Goal: Information Seeking & Learning: Learn about a topic

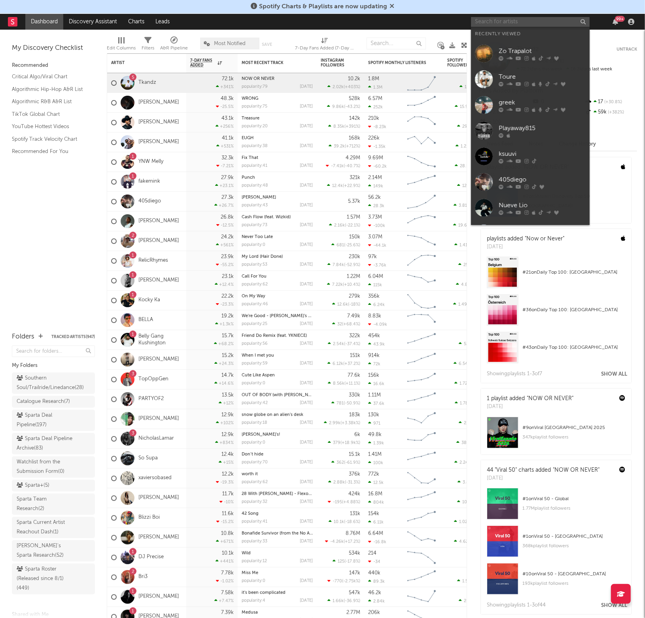
click at [502, 26] on input "text" at bounding box center [530, 22] width 119 height 10
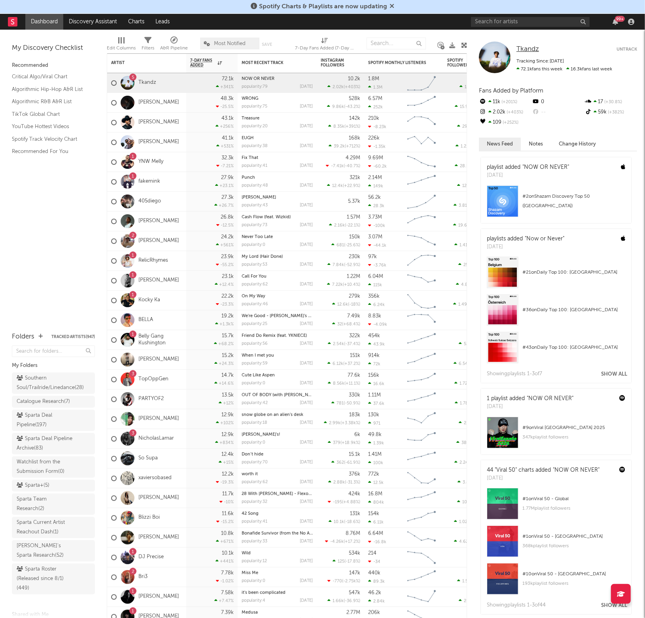
click at [524, 52] on span "Tkandz" at bounding box center [528, 49] width 23 height 7
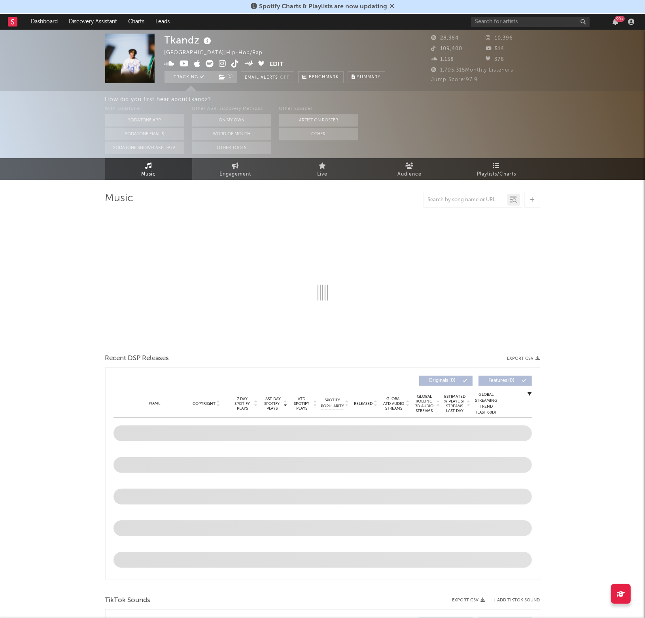
select select "6m"
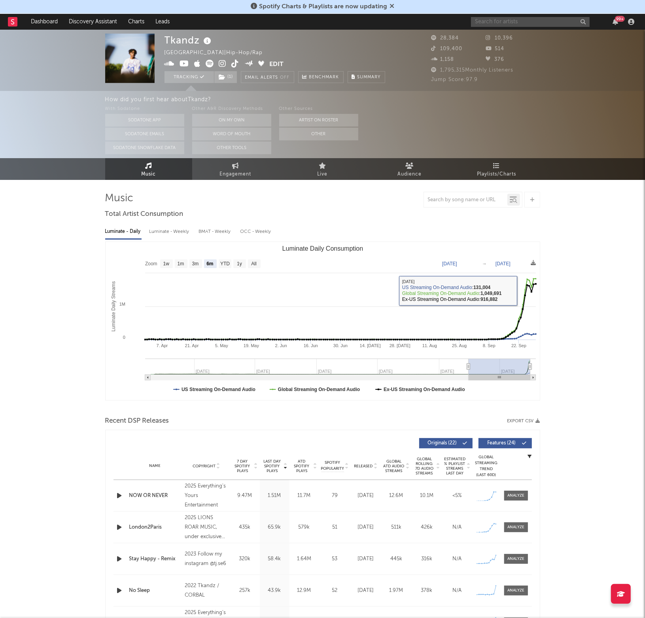
click at [514, 19] on input "text" at bounding box center [530, 22] width 119 height 10
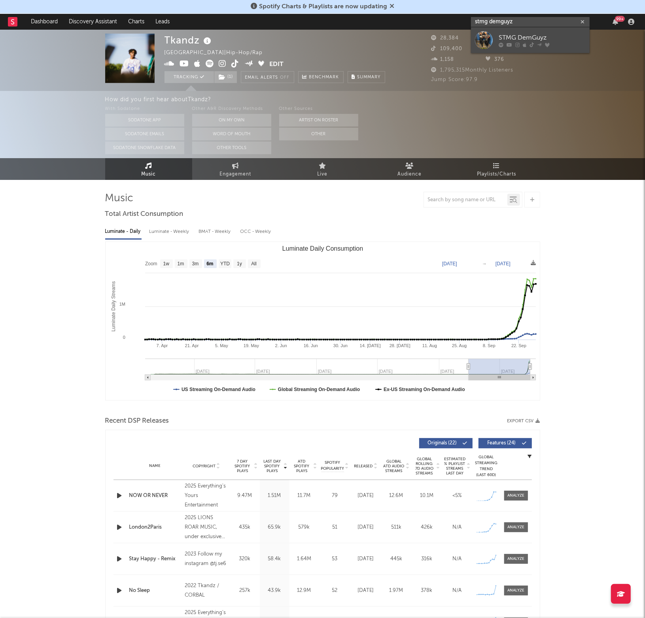
type input "stmg demguyz"
click at [498, 32] on link "STMG DemGuyz" at bounding box center [530, 40] width 119 height 26
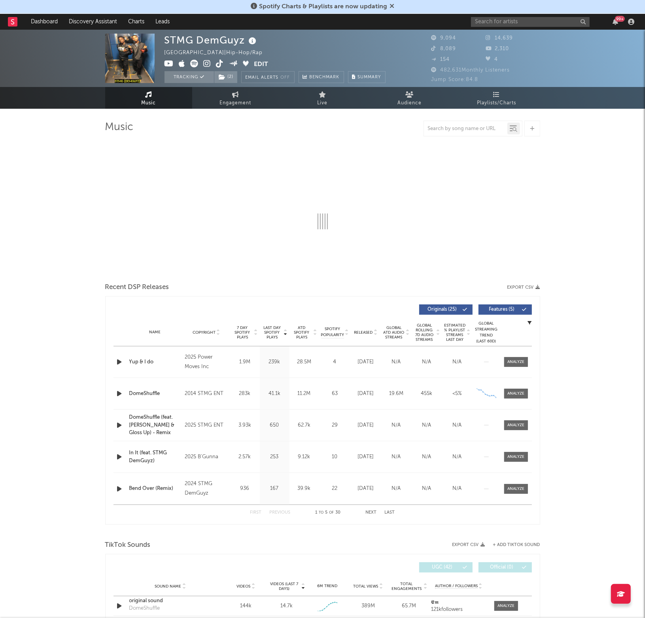
select select "6m"
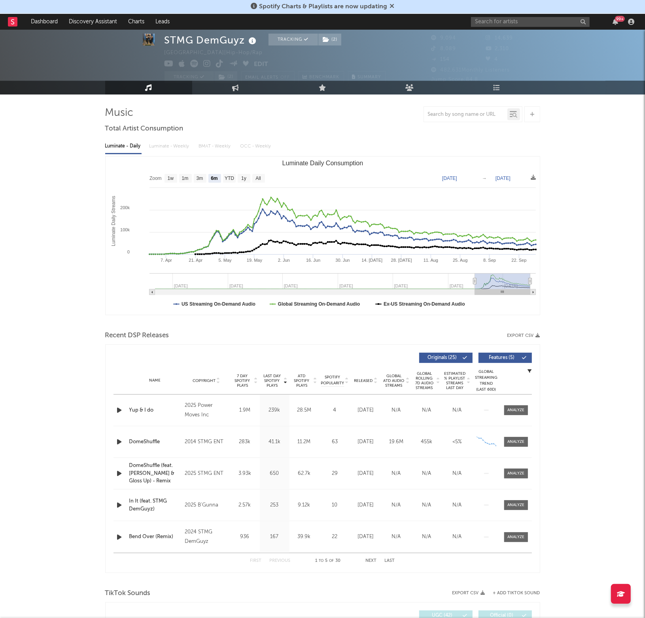
scroll to position [19, 0]
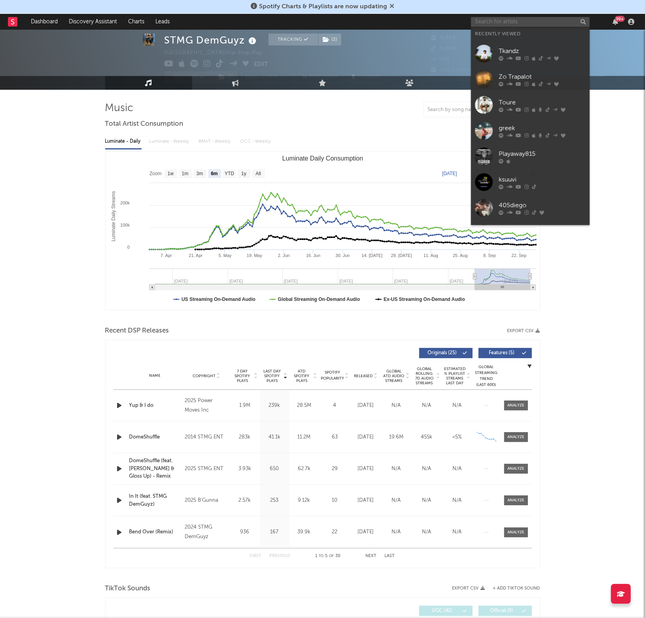
click at [505, 25] on input "text" at bounding box center [530, 22] width 119 height 10
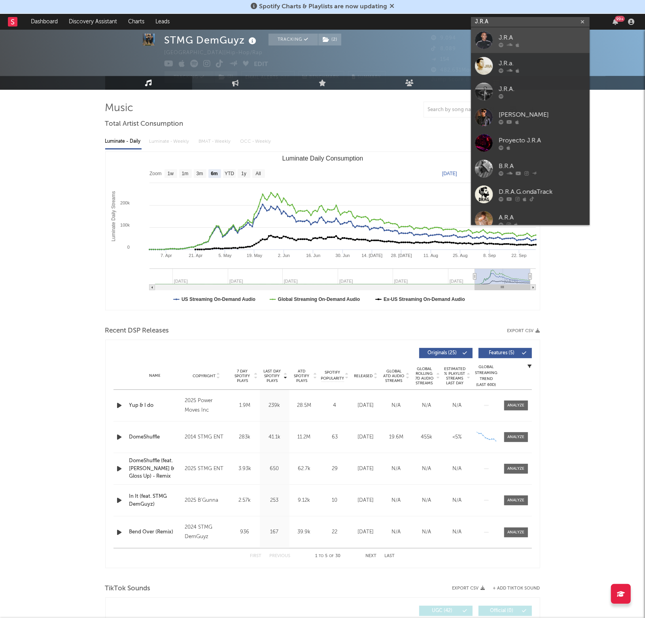
type input "J.R.A"
click at [500, 39] on div "J.R.A" at bounding box center [542, 37] width 87 height 9
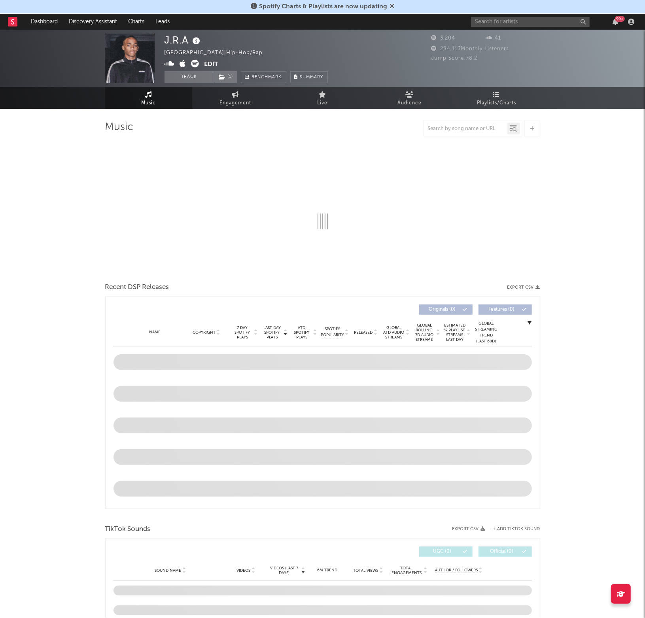
select select "1w"
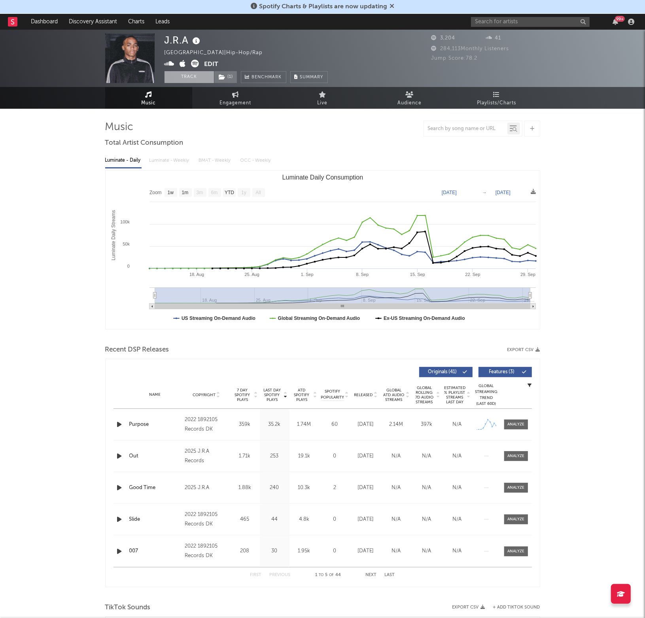
click at [188, 76] on button "Track" at bounding box center [189, 77] width 49 height 12
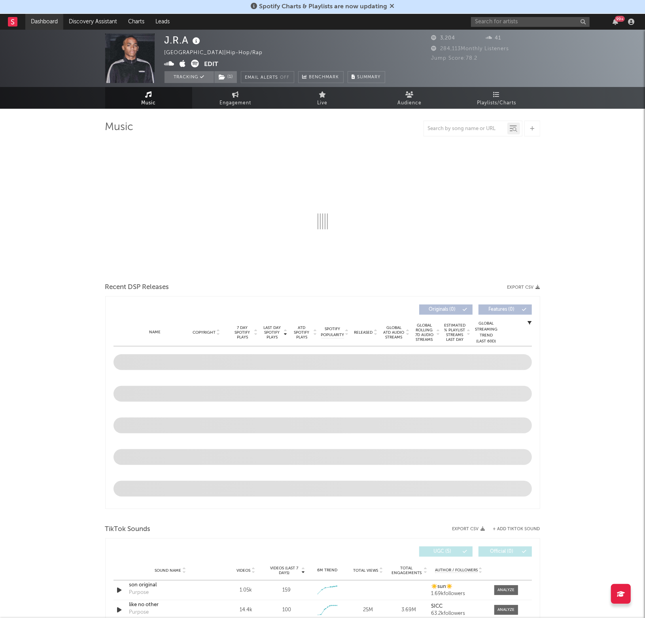
click at [47, 19] on link "Dashboard" at bounding box center [44, 22] width 38 height 16
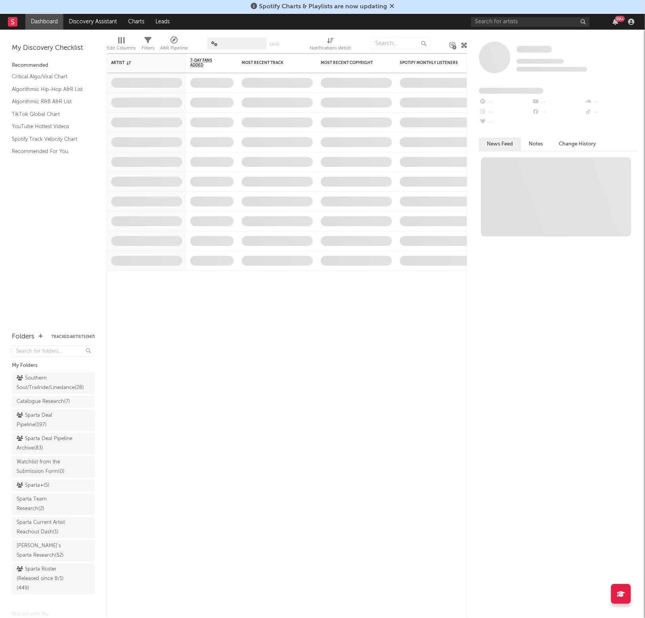
click at [492, 15] on div "99 +" at bounding box center [554, 22] width 166 height 16
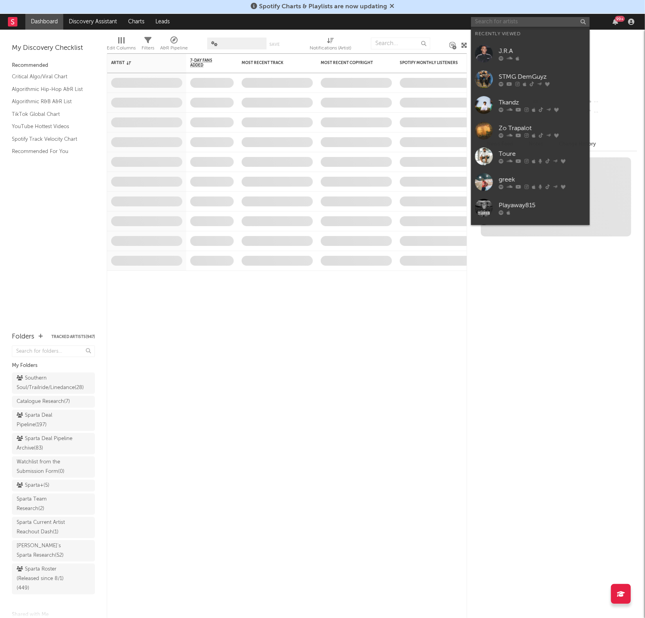
click at [491, 24] on input "text" at bounding box center [530, 22] width 119 height 10
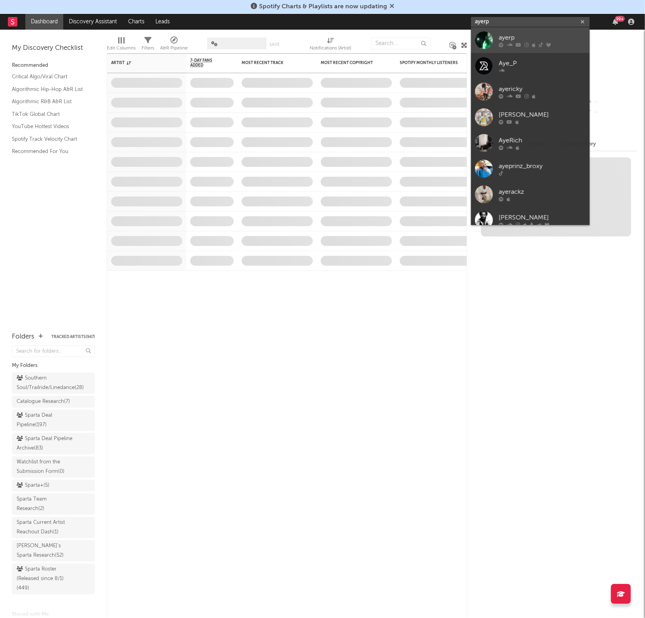
type input "ayerp"
click at [489, 44] on div at bounding box center [484, 40] width 18 height 18
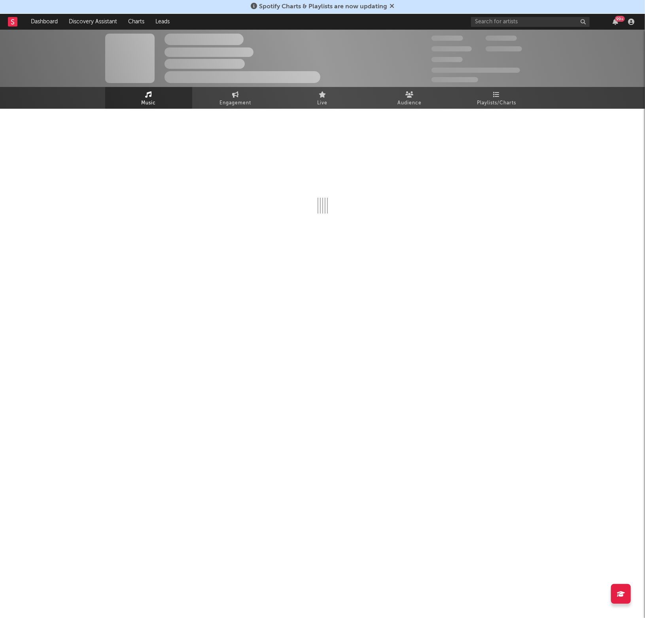
select select "6m"
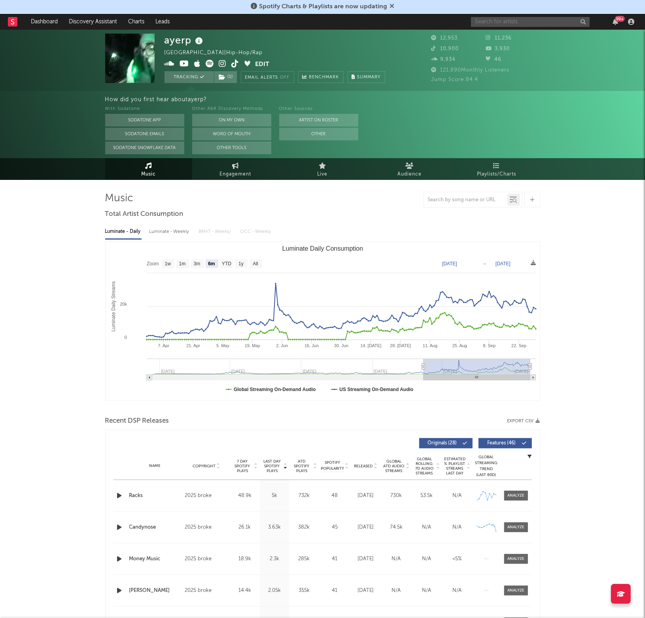
click at [524, 18] on input "text" at bounding box center [530, 22] width 119 height 10
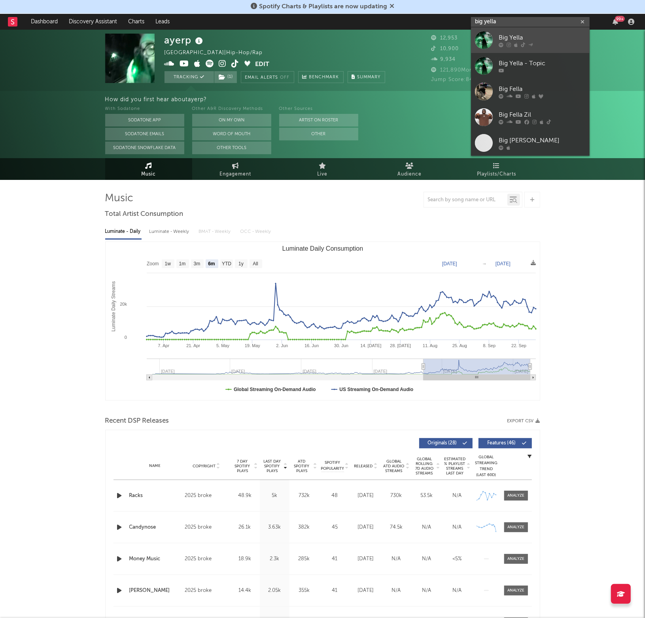
type input "big yella"
click at [518, 46] on div at bounding box center [542, 44] width 87 height 5
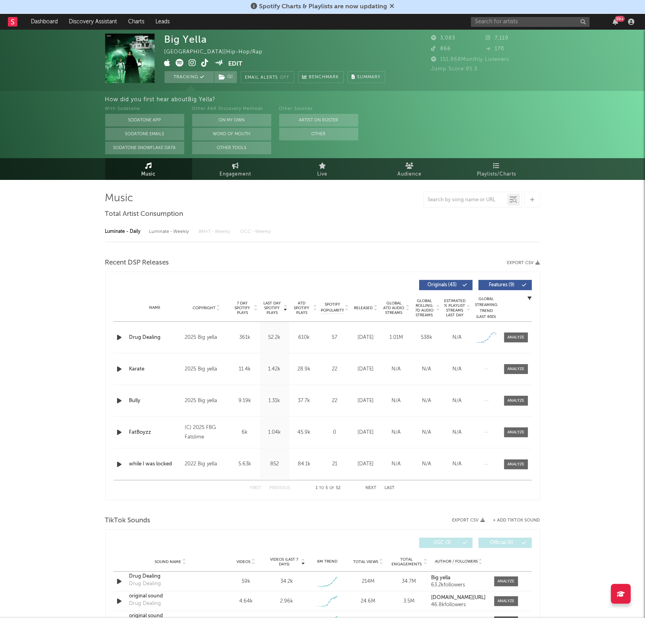
select select "1w"
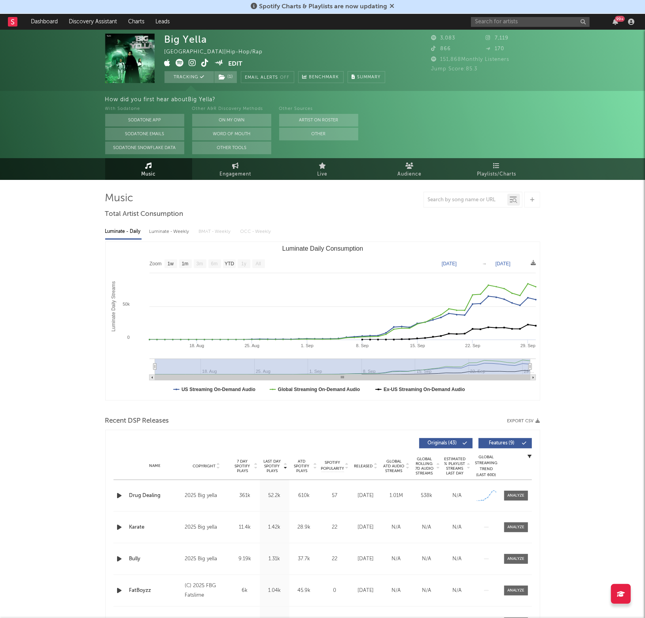
click at [192, 63] on icon at bounding box center [193, 63] width 8 height 8
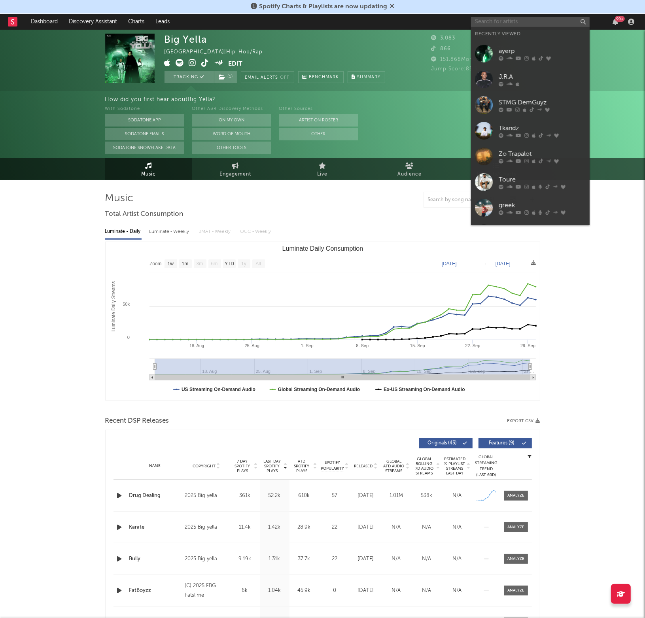
click at [498, 20] on input "text" at bounding box center [530, 22] width 119 height 10
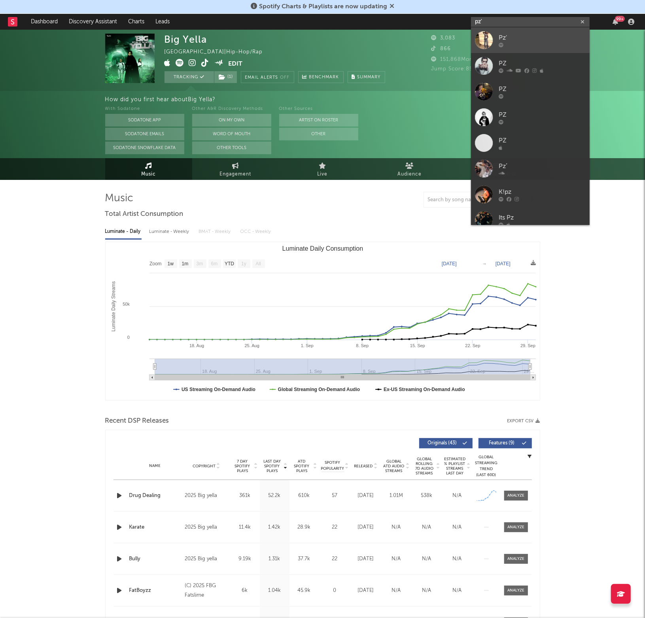
type input "pz'"
click at [498, 43] on link "Pz'" at bounding box center [530, 40] width 119 height 26
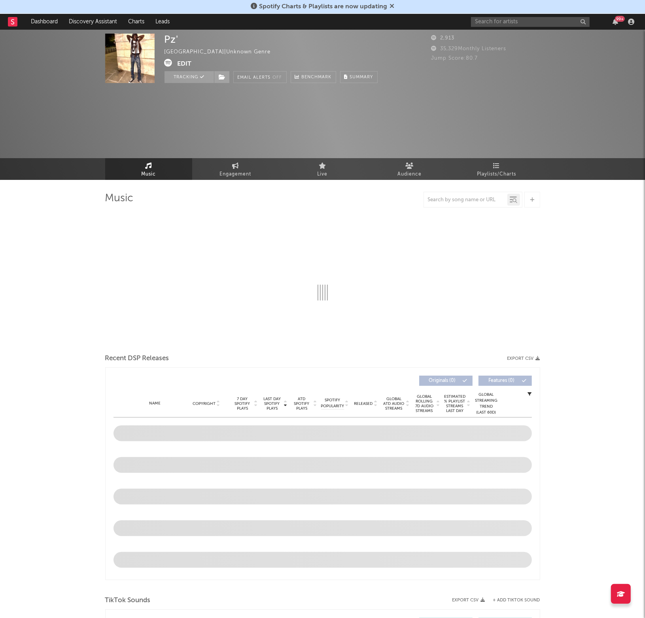
select select "1w"
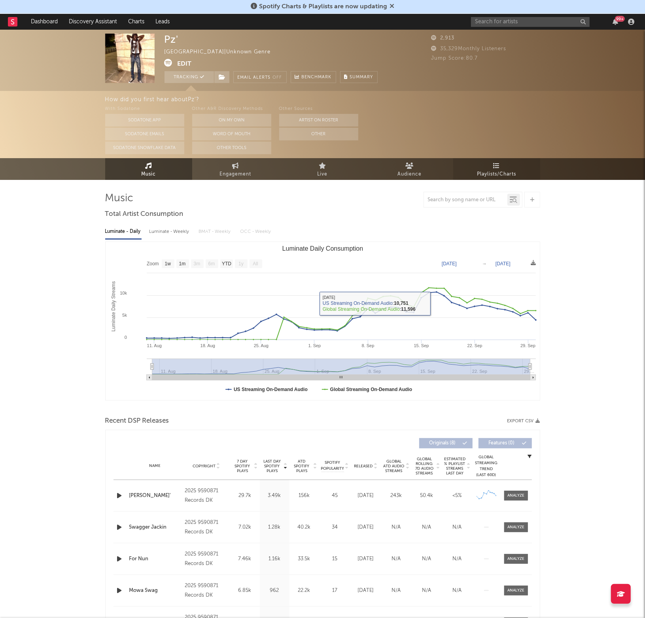
click at [470, 173] on link "Playlists/Charts" at bounding box center [496, 169] width 87 height 22
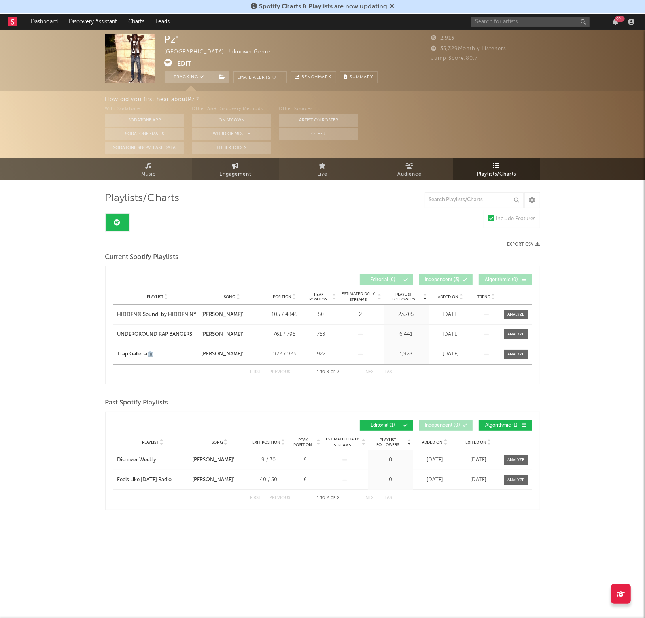
click at [220, 172] on span "Engagement" at bounding box center [236, 174] width 32 height 9
select select "1w"
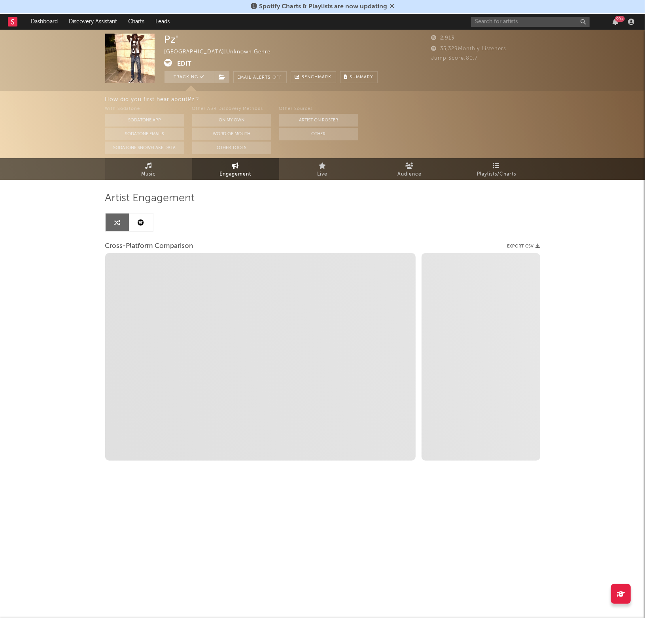
click at [167, 177] on link "Music" at bounding box center [148, 169] width 87 height 22
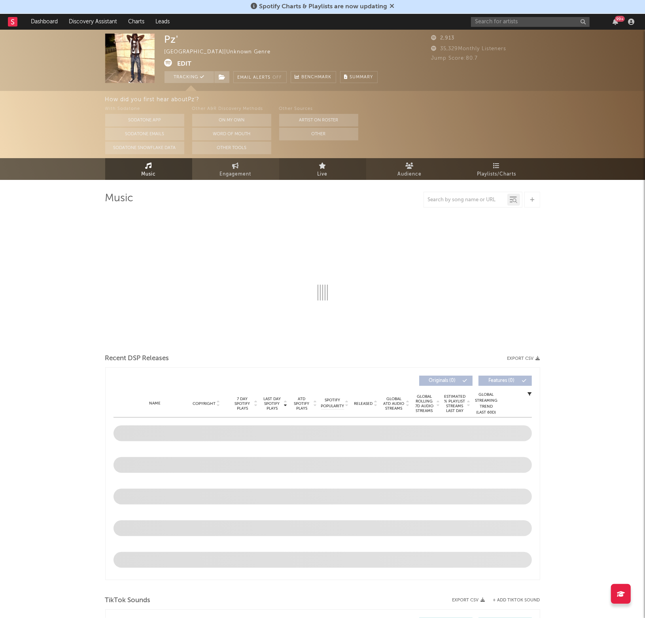
select select "1w"
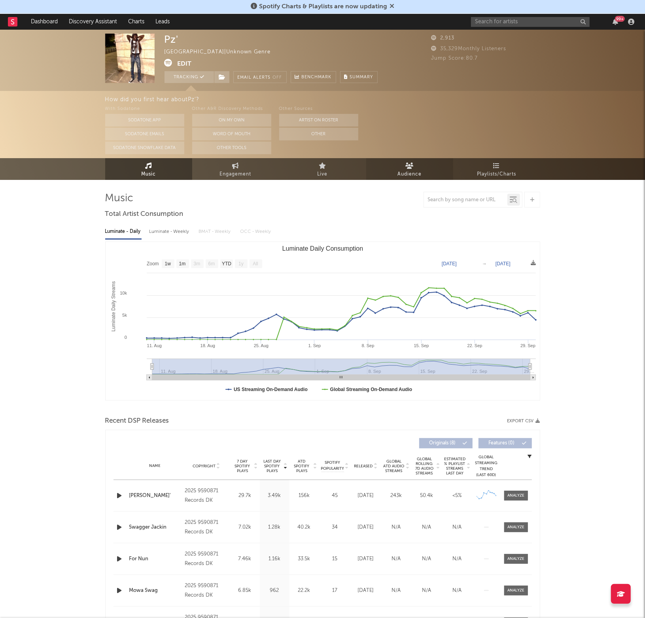
click at [418, 167] on link "Audience" at bounding box center [409, 169] width 87 height 22
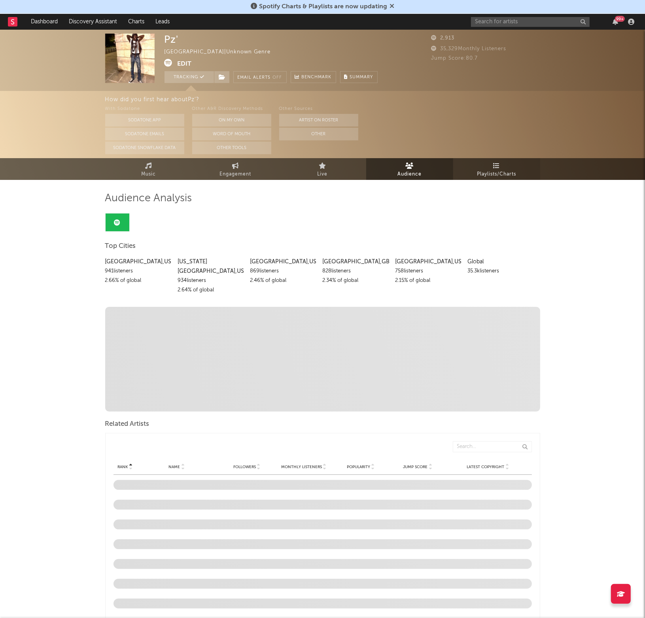
click at [493, 172] on span "Playlists/Charts" at bounding box center [496, 174] width 39 height 9
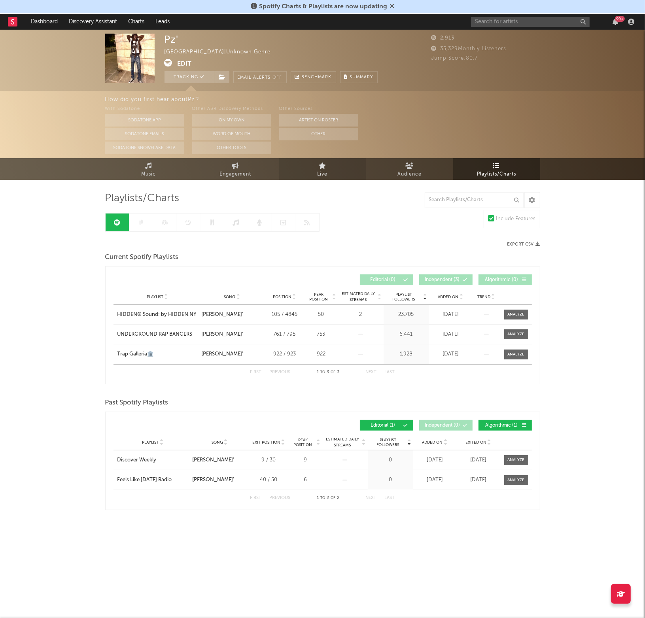
click at [339, 171] on link "Live" at bounding box center [322, 169] width 87 height 22
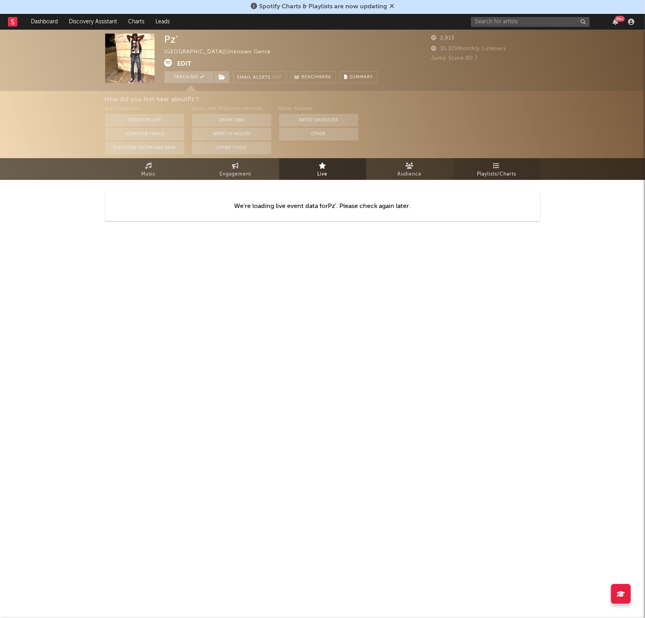
click at [483, 176] on span "Playlists/Charts" at bounding box center [496, 174] width 39 height 9
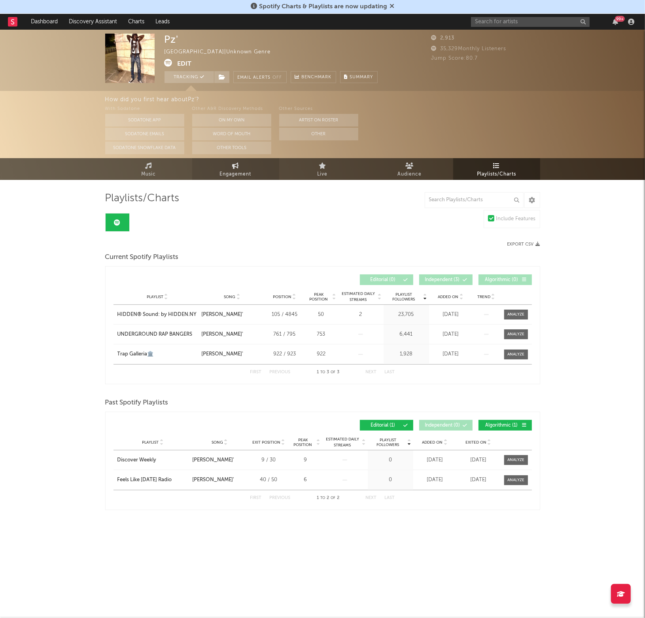
click at [202, 173] on link "Engagement" at bounding box center [235, 169] width 87 height 22
select select "1m"
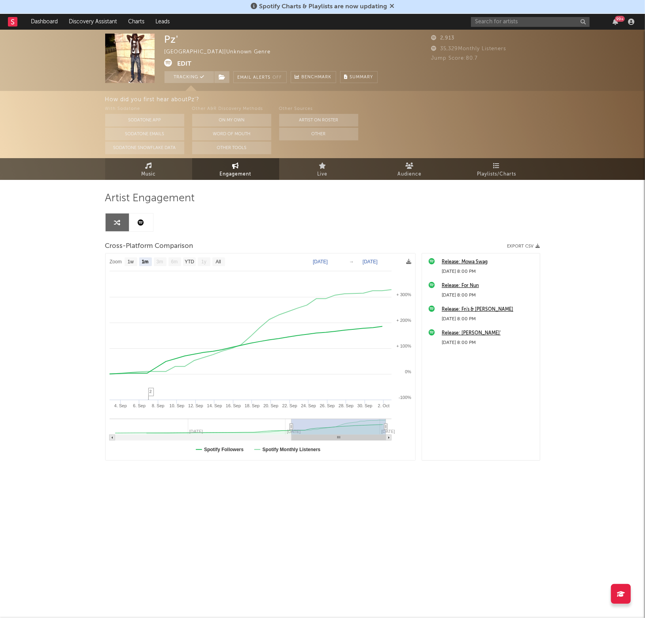
click at [165, 174] on link "Music" at bounding box center [148, 169] width 87 height 22
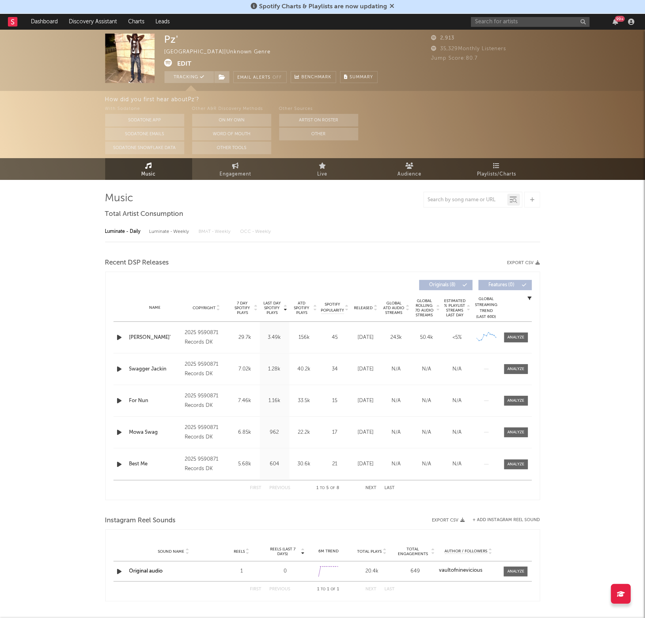
select select "1w"
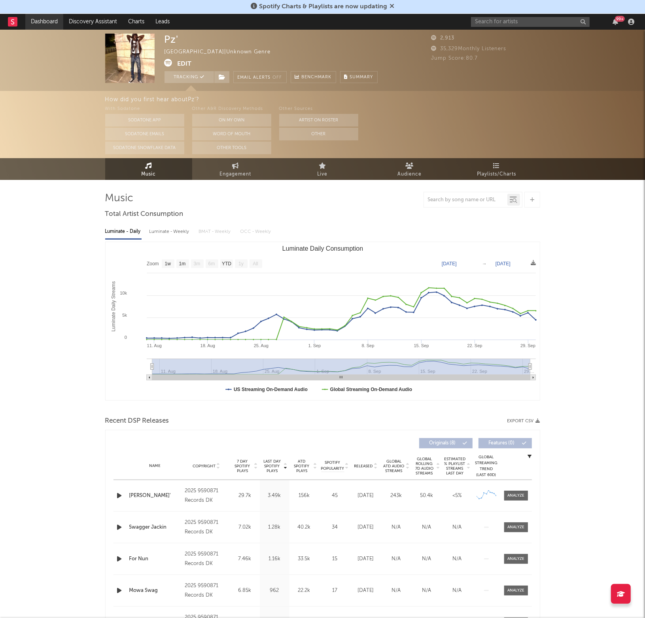
click at [54, 20] on link "Dashboard" at bounding box center [44, 22] width 38 height 16
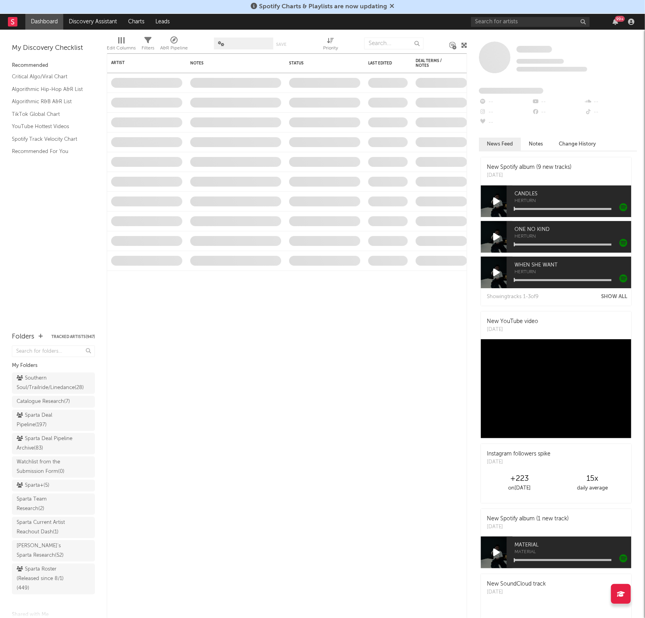
click at [496, 27] on div "99 +" at bounding box center [554, 22] width 166 height 16
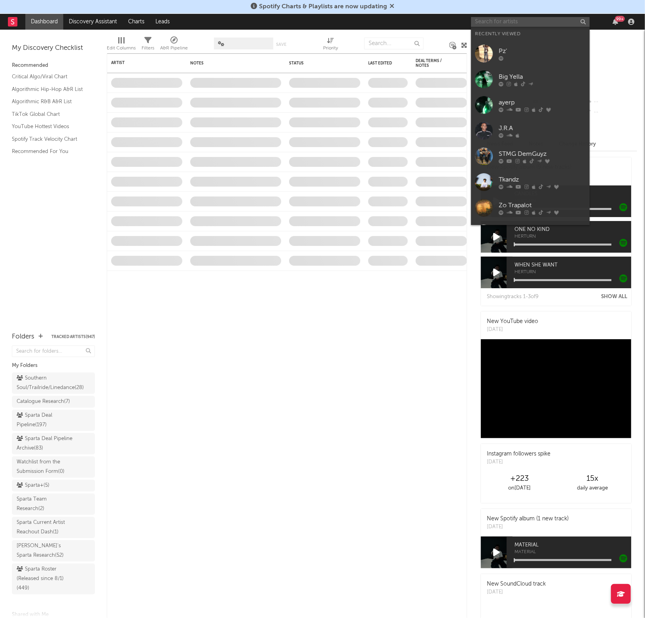
click at [493, 22] on input "text" at bounding box center [530, 22] width 119 height 10
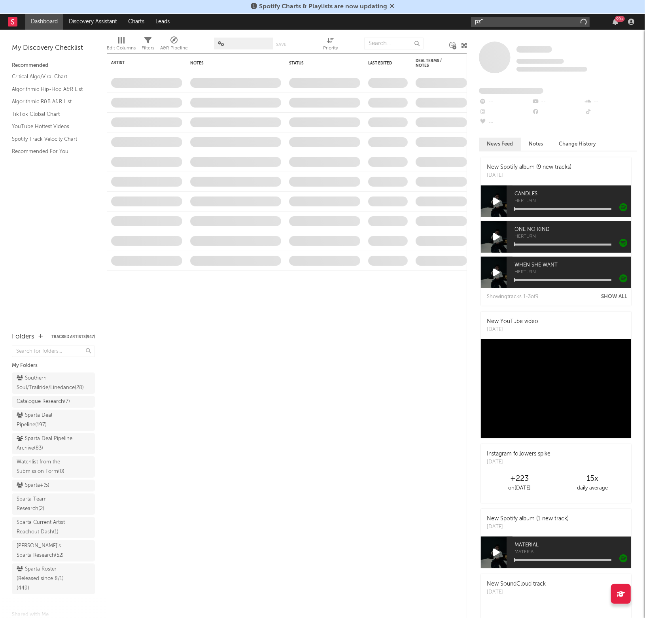
type input "pz'"
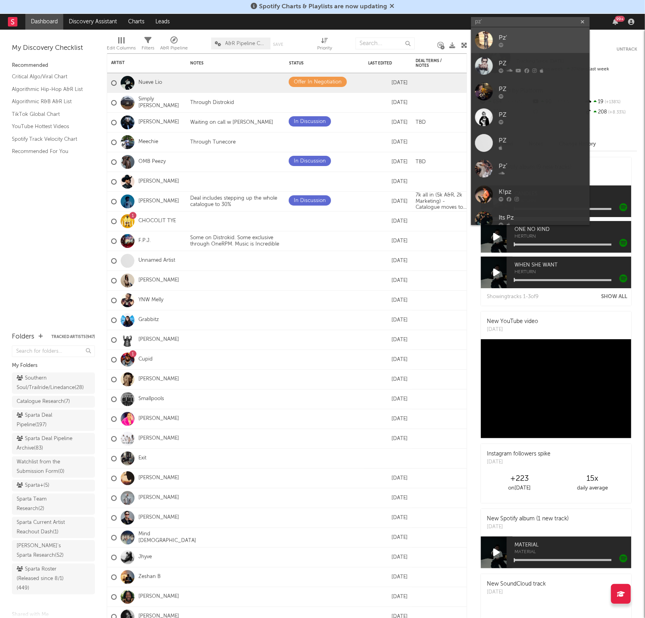
click at [487, 43] on div at bounding box center [484, 40] width 18 height 18
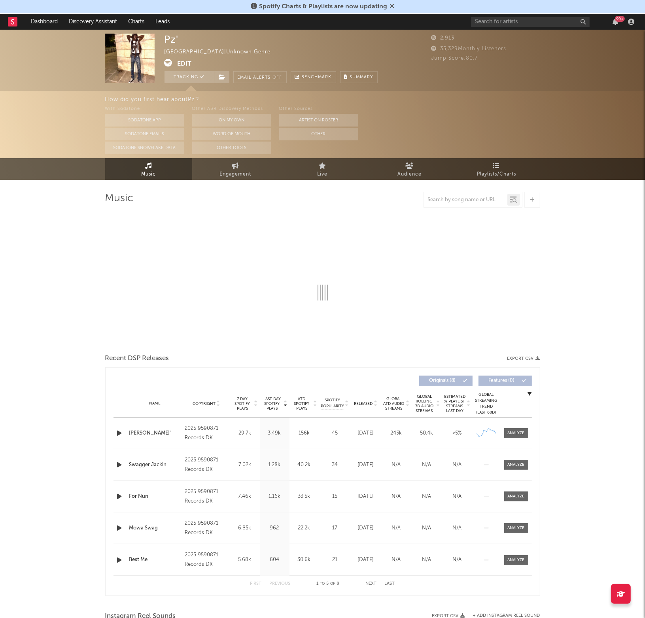
select select "1w"
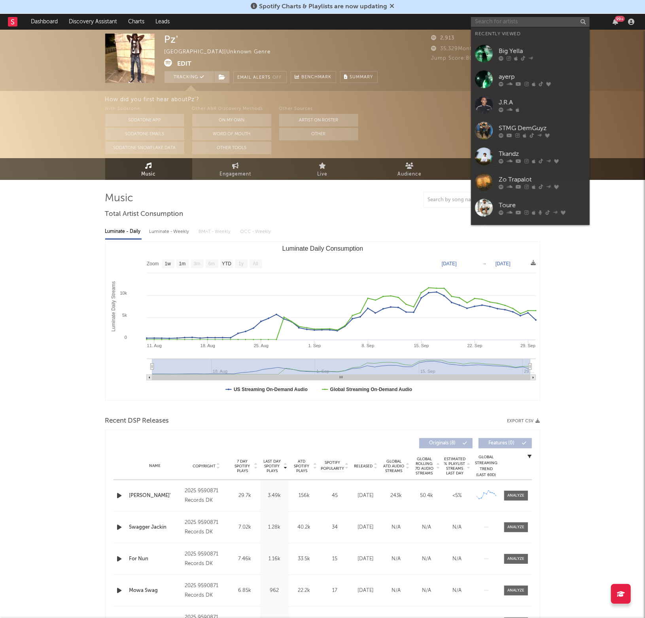
click at [508, 18] on input "text" at bounding box center [530, 22] width 119 height 10
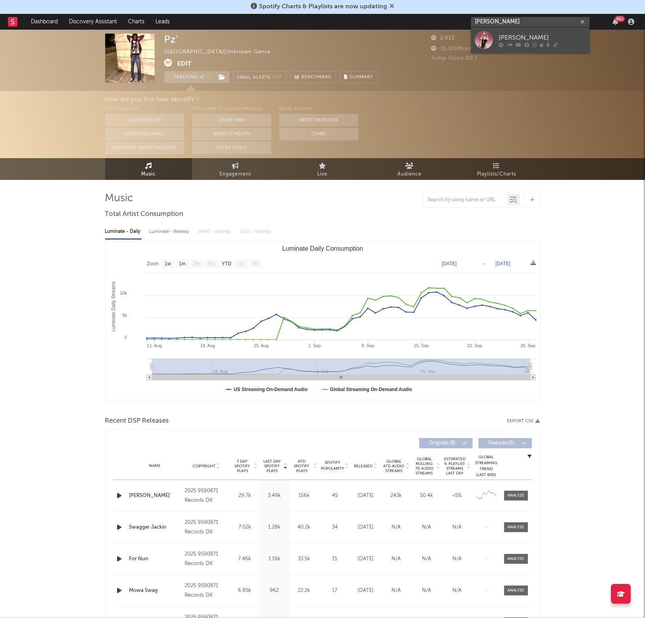
type input "[PERSON_NAME]"
click at [518, 45] on icon at bounding box center [519, 44] width 6 height 5
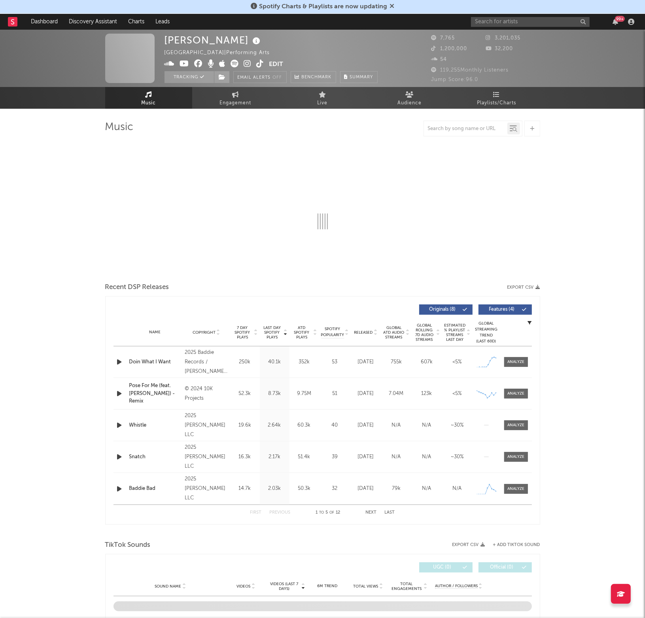
select select "1w"
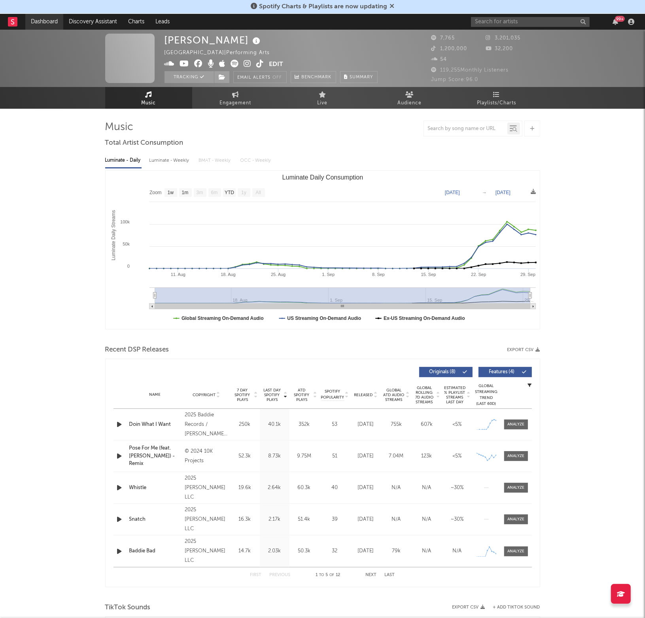
click at [40, 20] on link "Dashboard" at bounding box center [44, 22] width 38 height 16
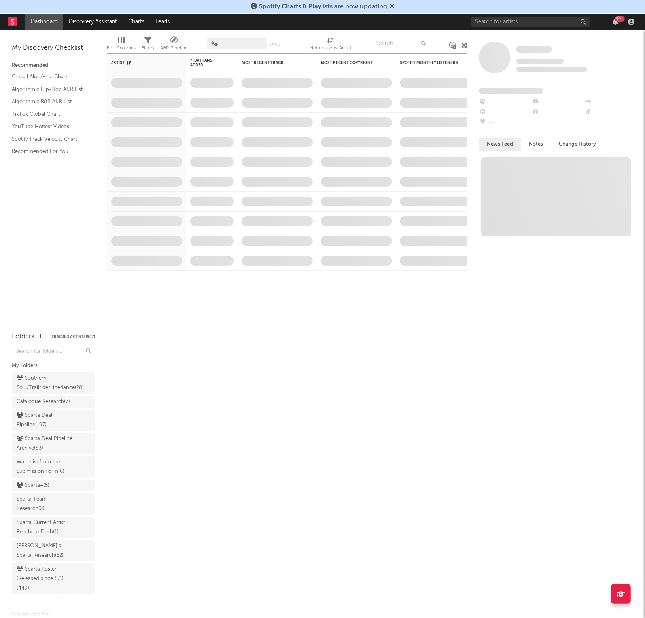
click at [571, 362] on div at bounding box center [558, 386] width 158 height 463
